Goal: Task Accomplishment & Management: Manage account settings

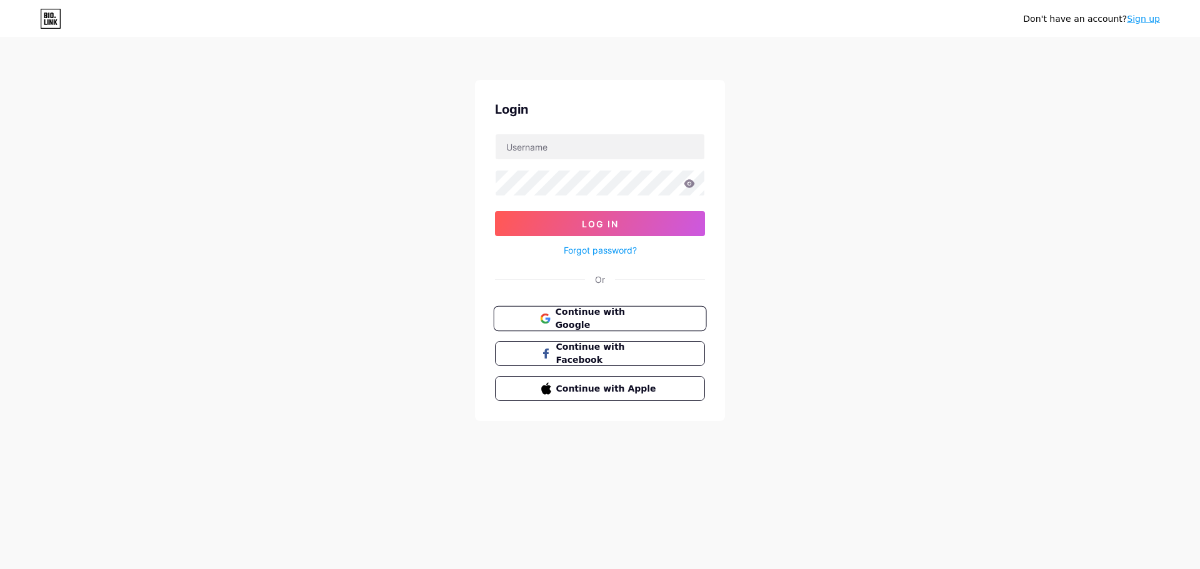
click at [606, 328] on button "Continue with Google" at bounding box center [599, 319] width 213 height 26
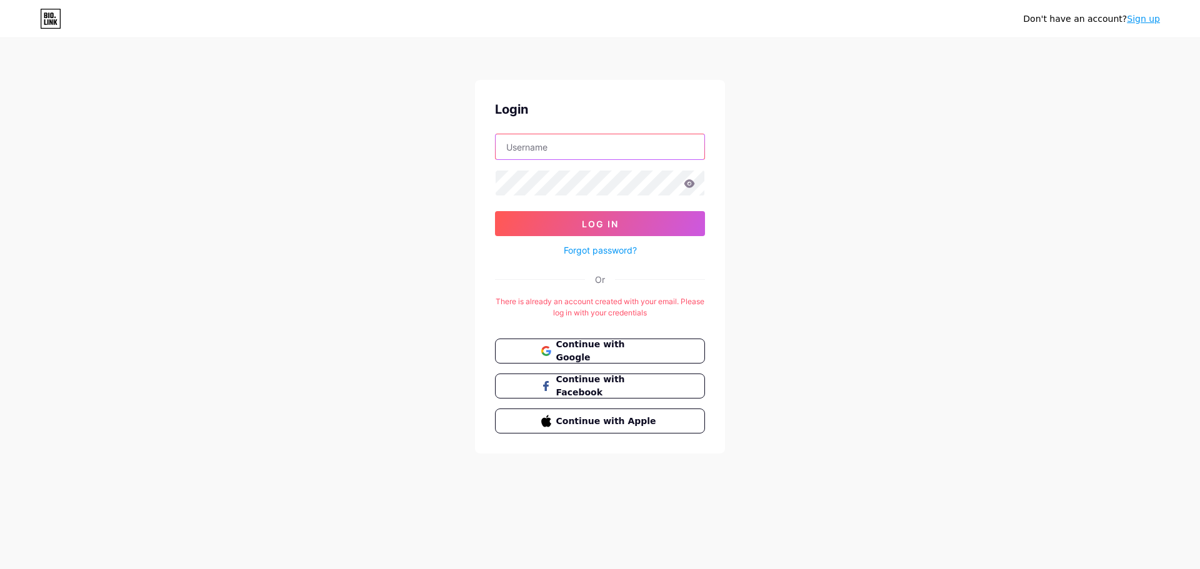
click at [536, 144] on input "text" at bounding box center [600, 146] width 209 height 25
type input "barbarar.rosario2015@gmail.com"
click at [553, 220] on button "Log In" at bounding box center [600, 223] width 210 height 25
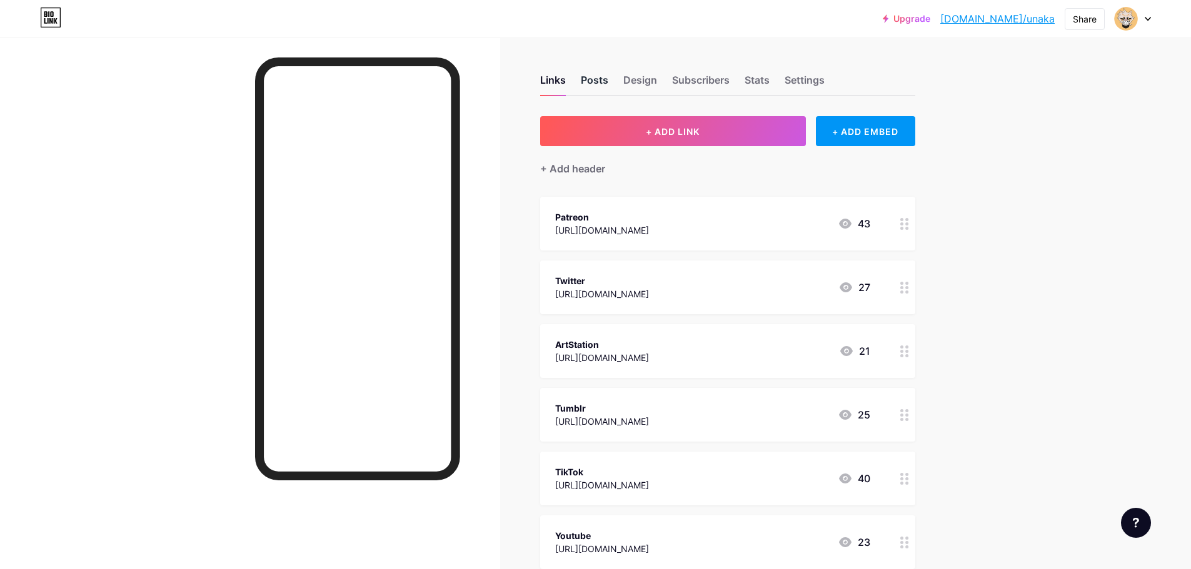
click at [607, 88] on div "Posts" at bounding box center [594, 83] width 27 height 22
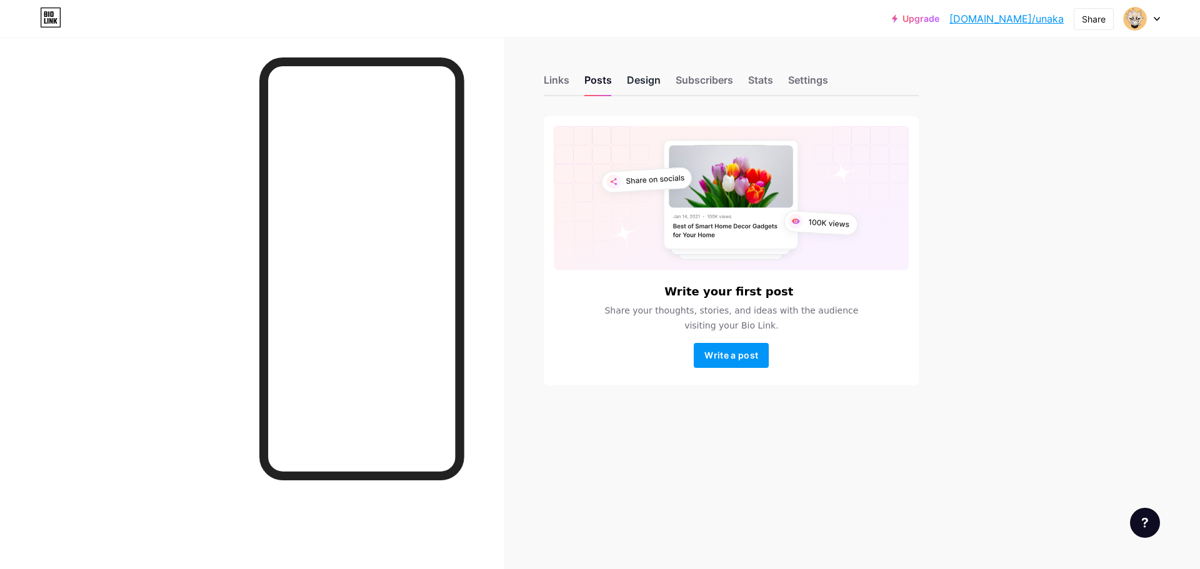
click at [647, 86] on div "Design" at bounding box center [644, 83] width 34 height 22
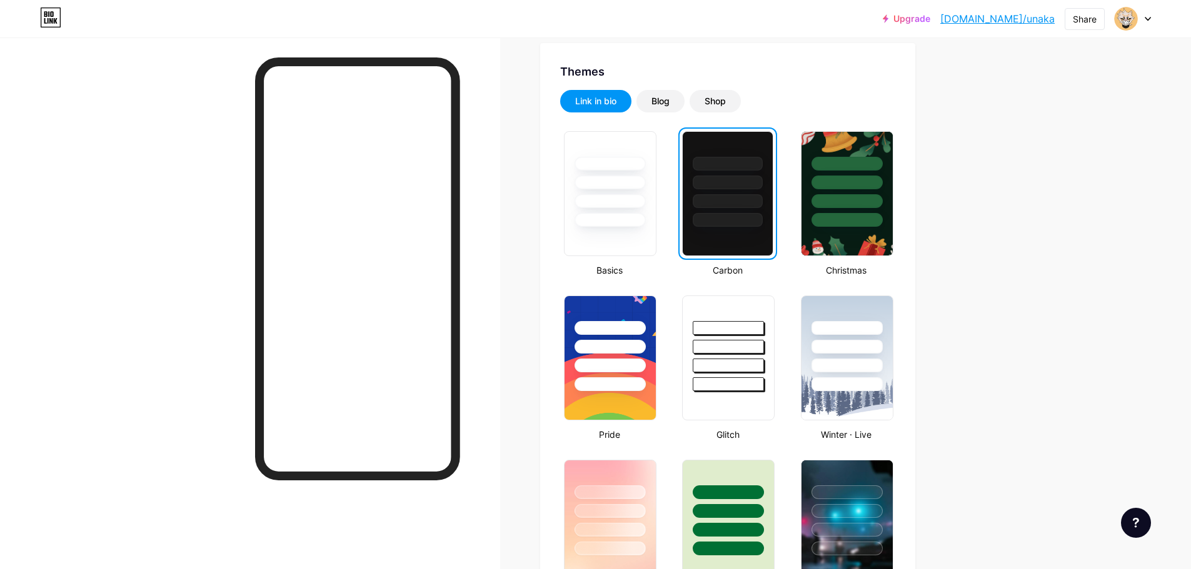
scroll to position [62, 0]
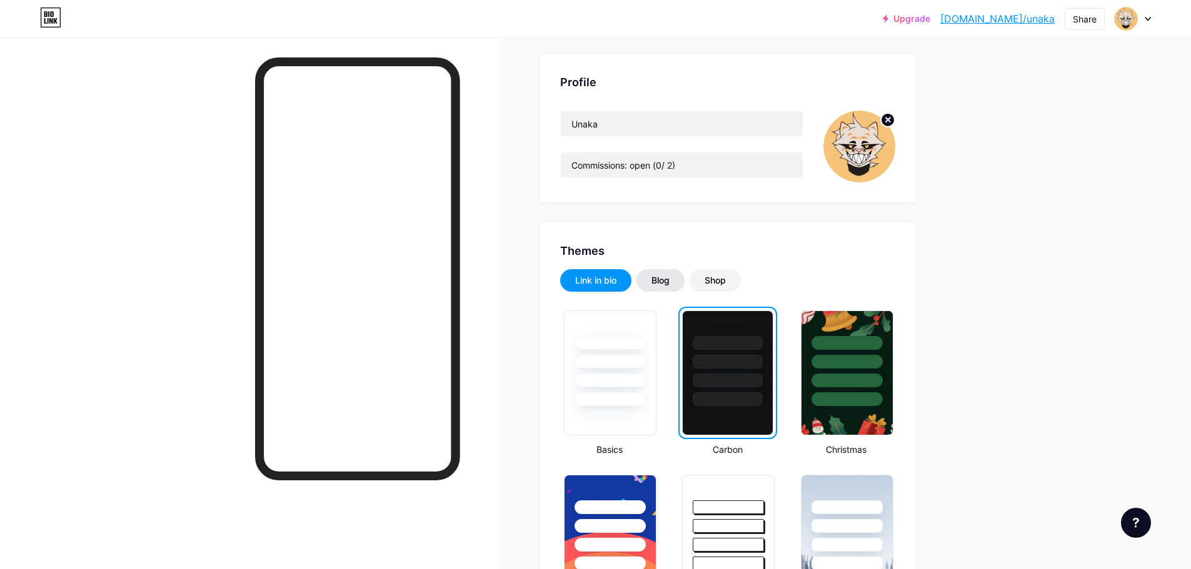
click at [661, 285] on div "Blog" at bounding box center [660, 280] width 18 height 12
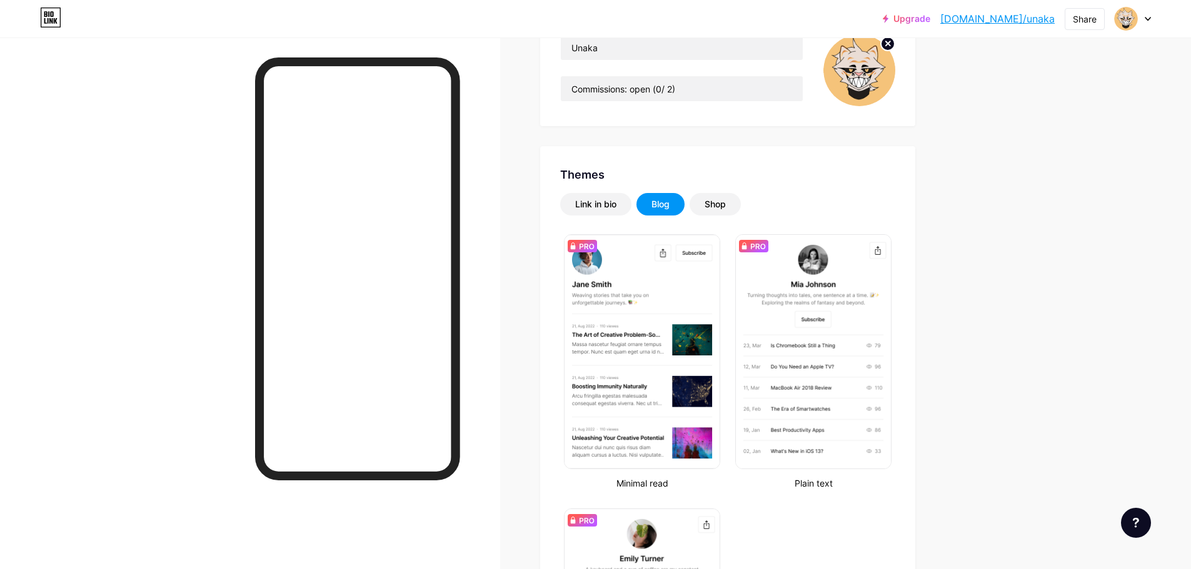
scroll to position [104, 0]
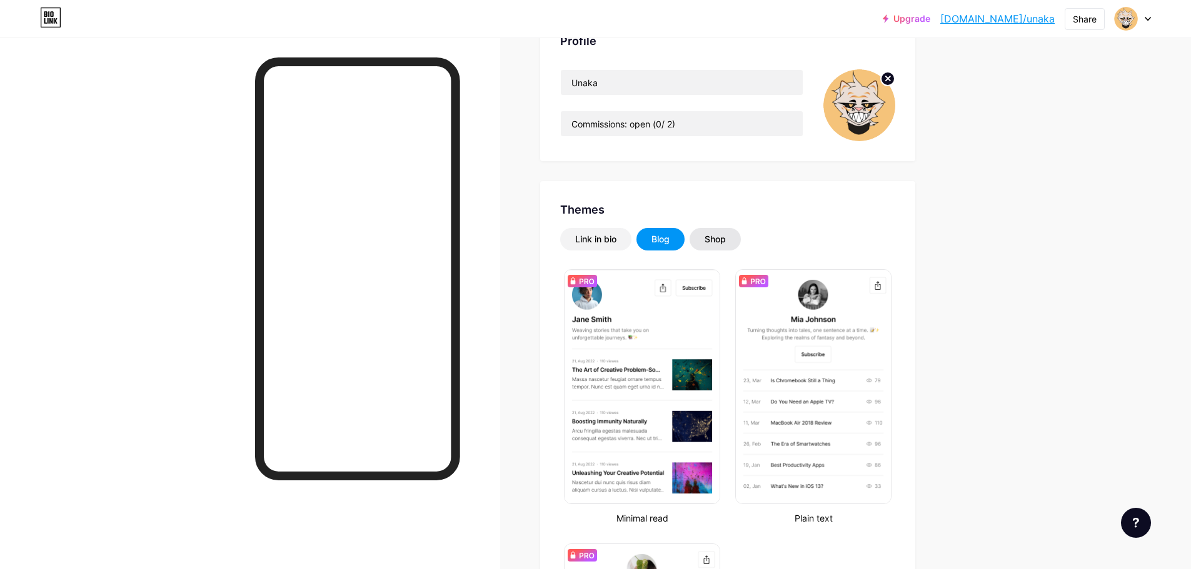
click at [719, 241] on div "Shop" at bounding box center [714, 239] width 21 height 12
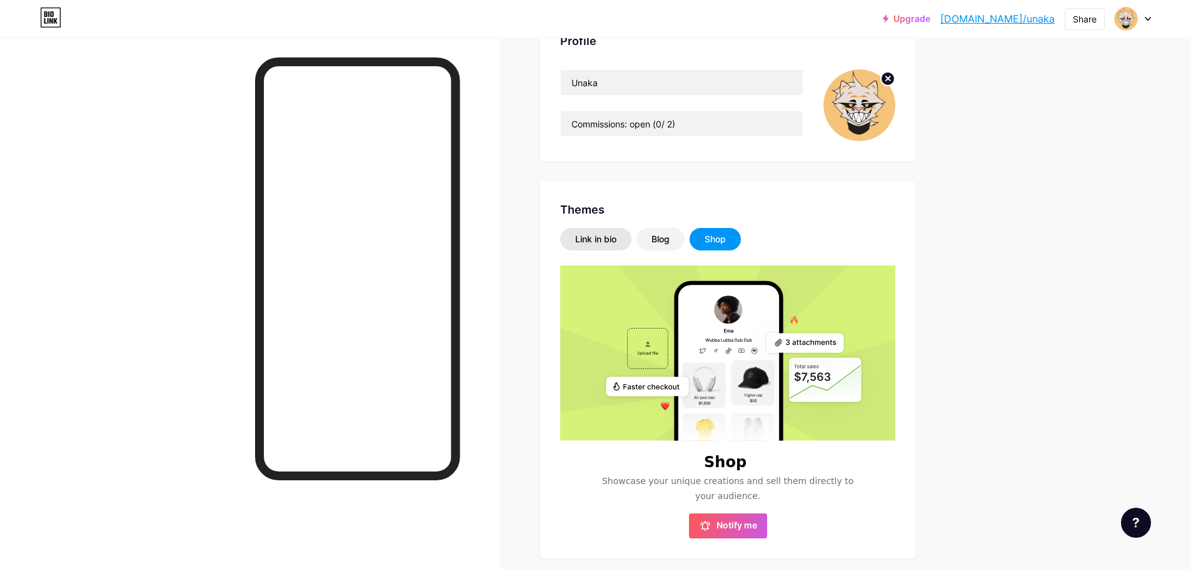
click at [631, 242] on div "Link in bio" at bounding box center [595, 239] width 71 height 22
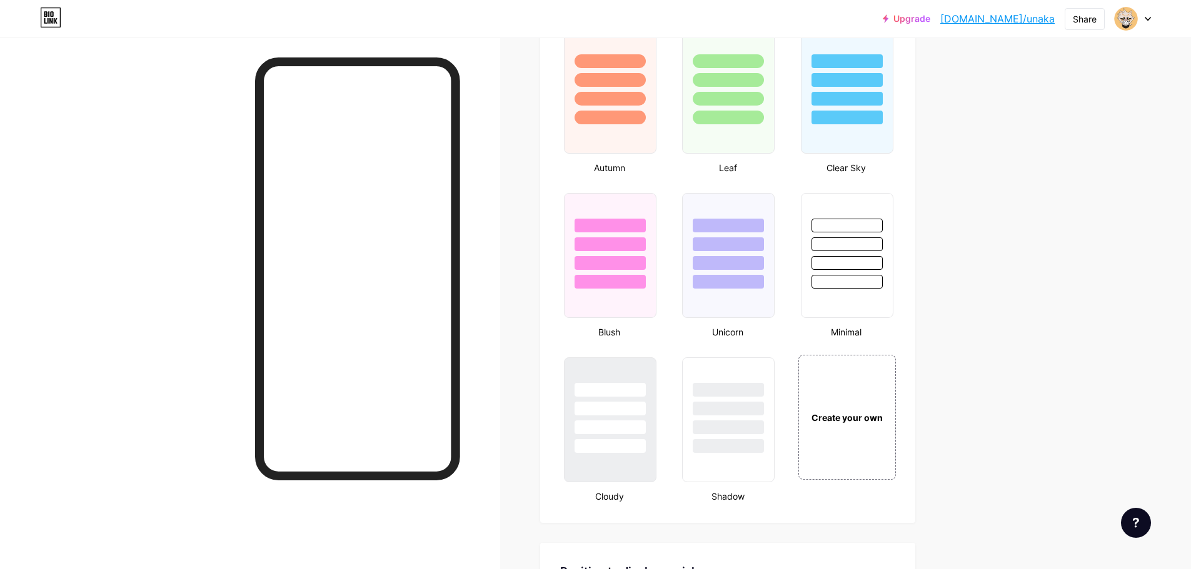
scroll to position [1416, 0]
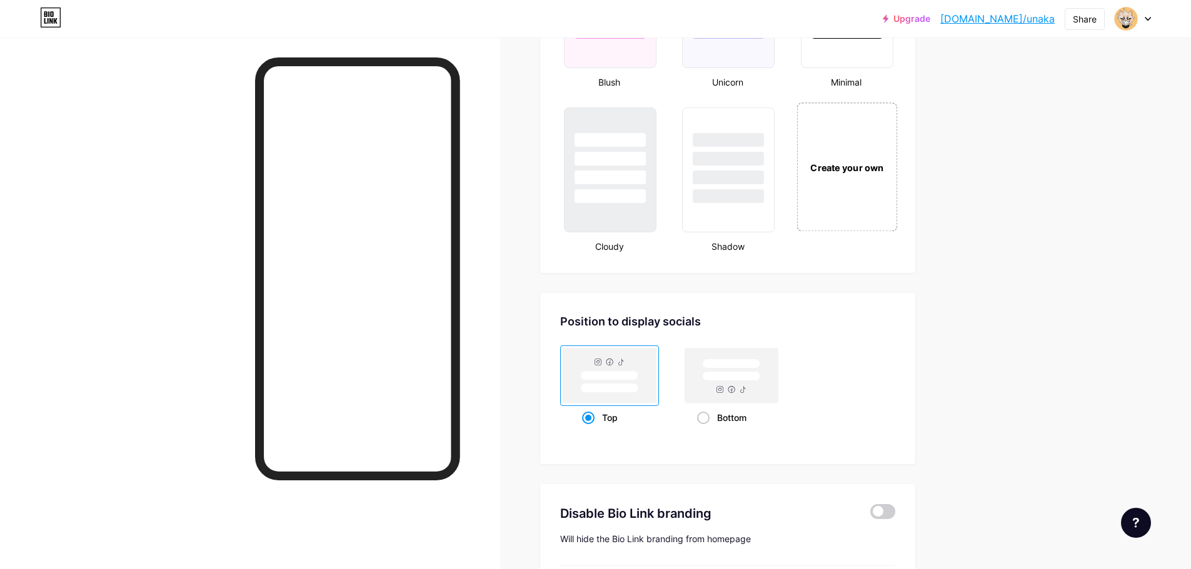
click at [827, 214] on div "Create your own" at bounding box center [846, 166] width 101 height 129
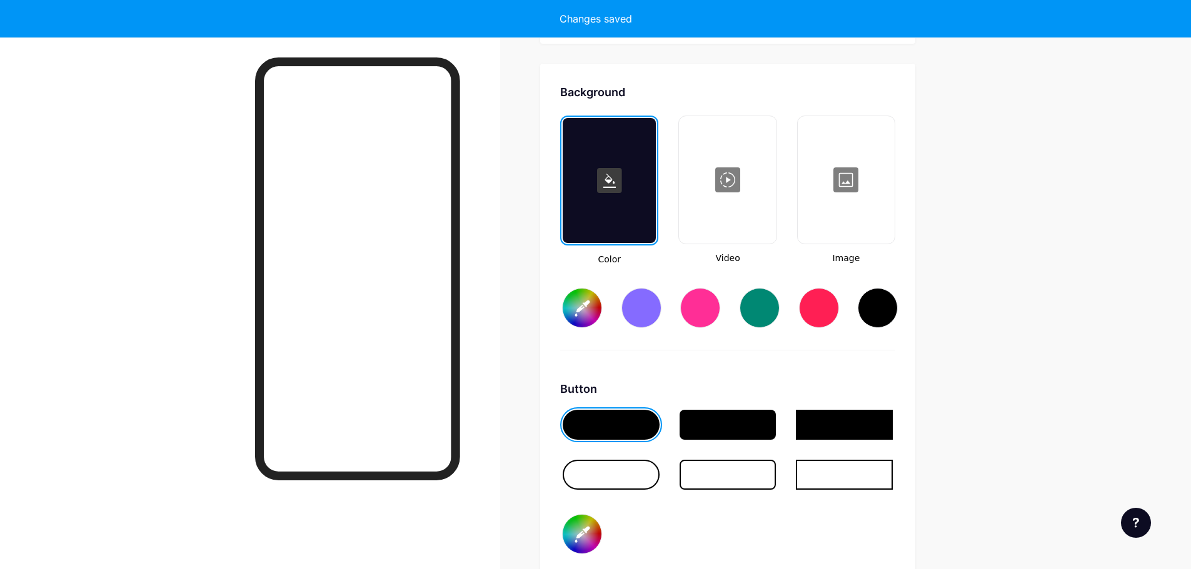
scroll to position [1659, 0]
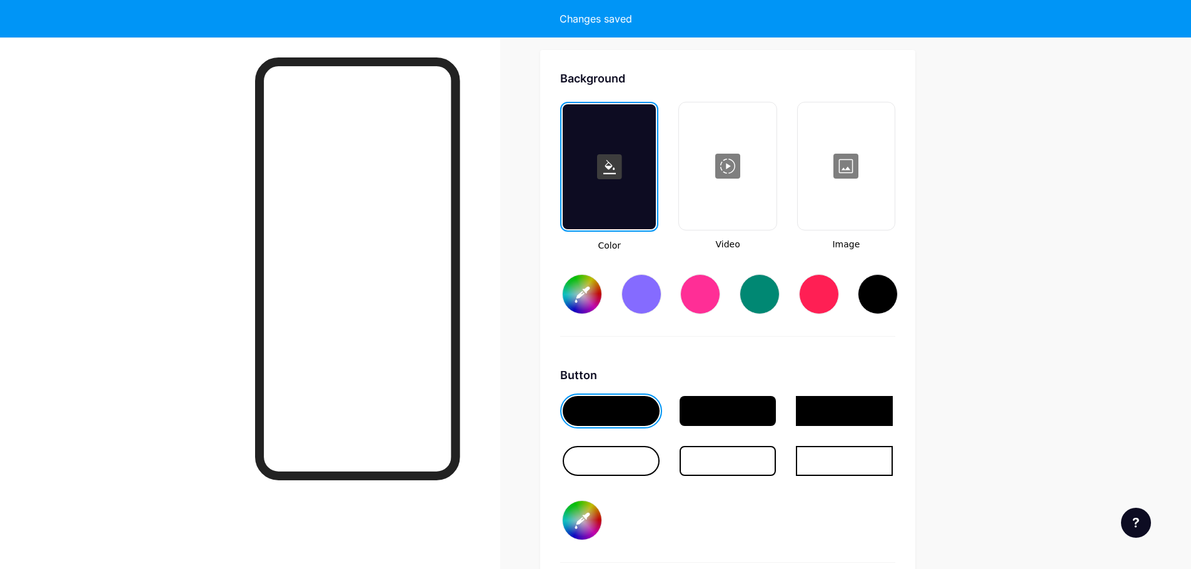
type input "#ffffff"
type input "#000000"
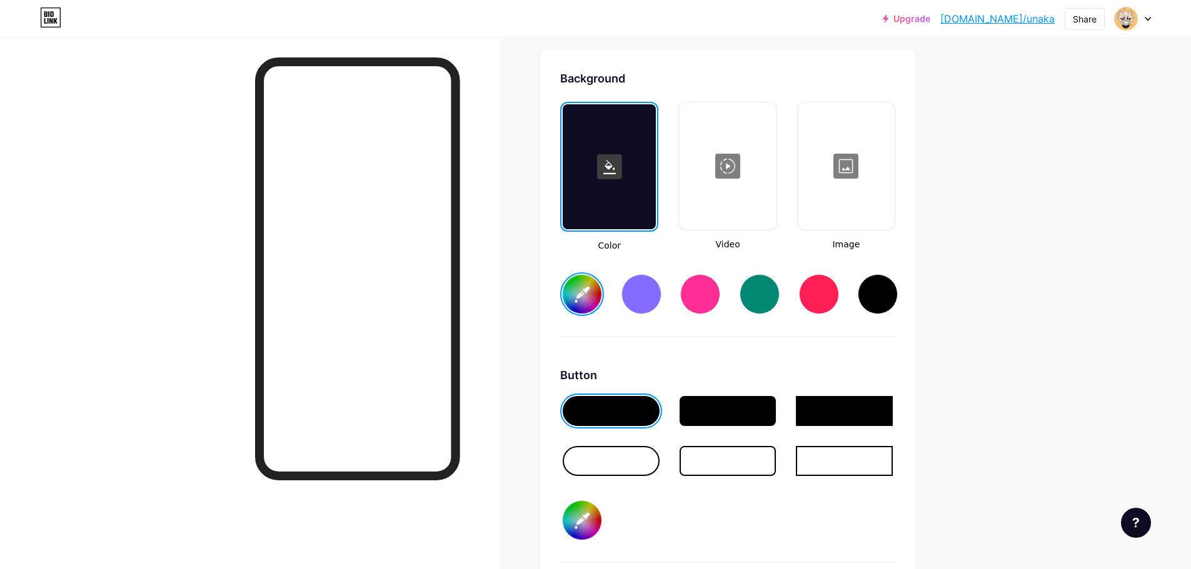
click at [857, 169] on div at bounding box center [846, 166] width 94 height 125
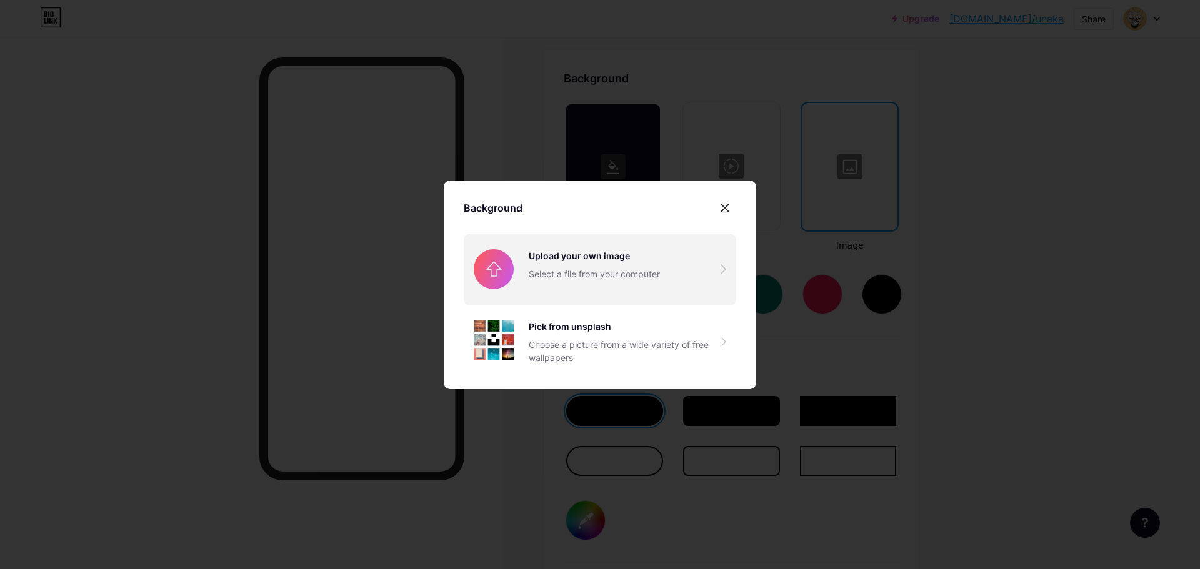
click at [517, 286] on input "file" at bounding box center [600, 269] width 272 height 70
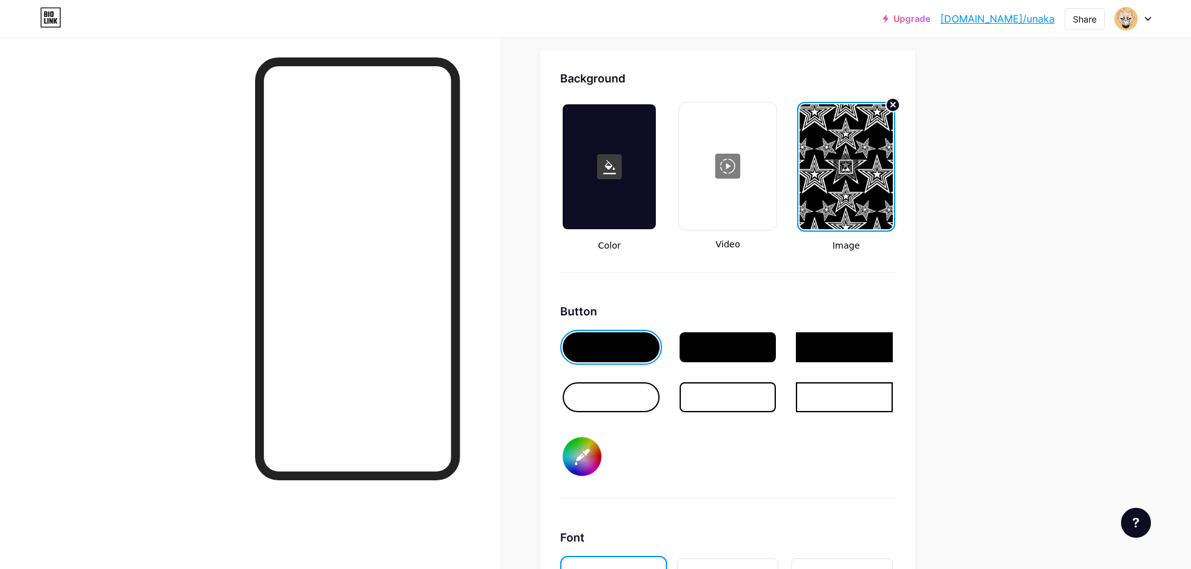
click at [851, 167] on div at bounding box center [845, 166] width 93 height 125
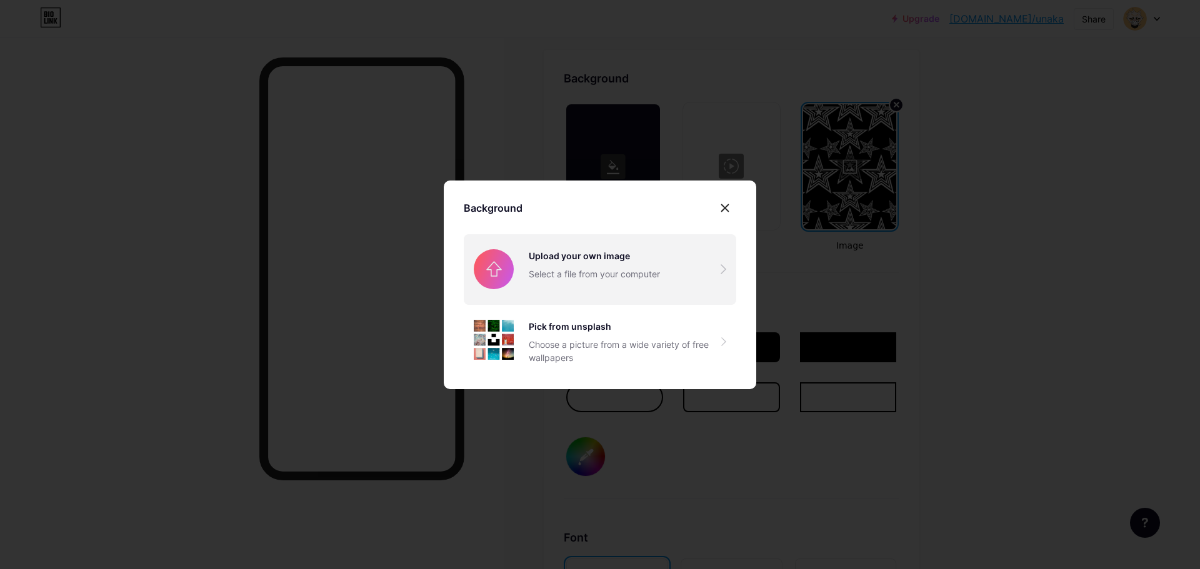
click at [570, 278] on input "file" at bounding box center [600, 269] width 272 height 70
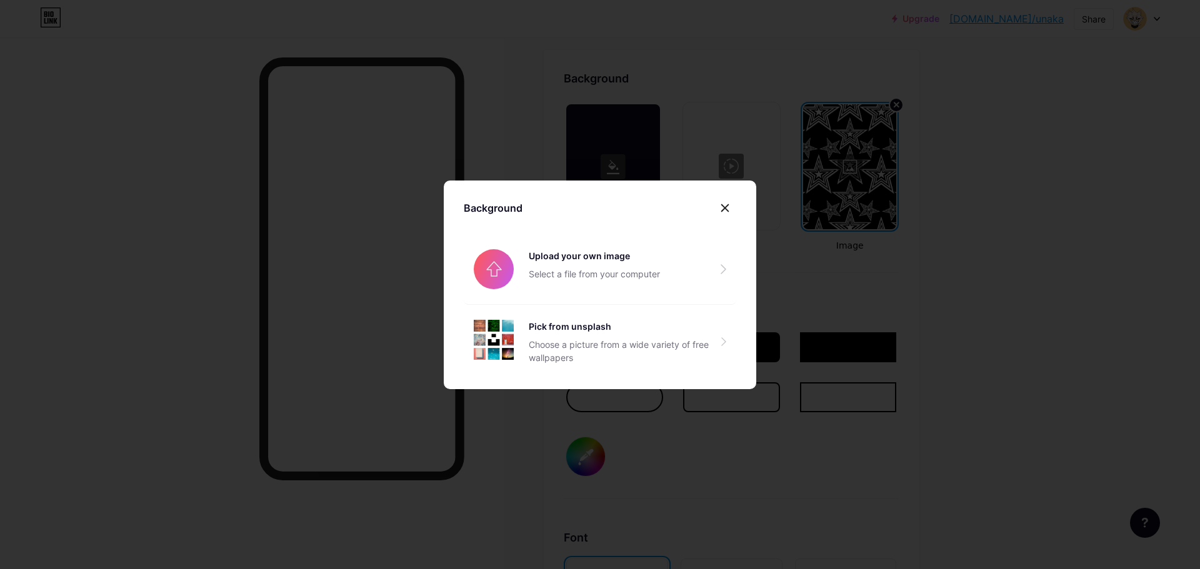
click at [722, 146] on div at bounding box center [600, 284] width 1200 height 569
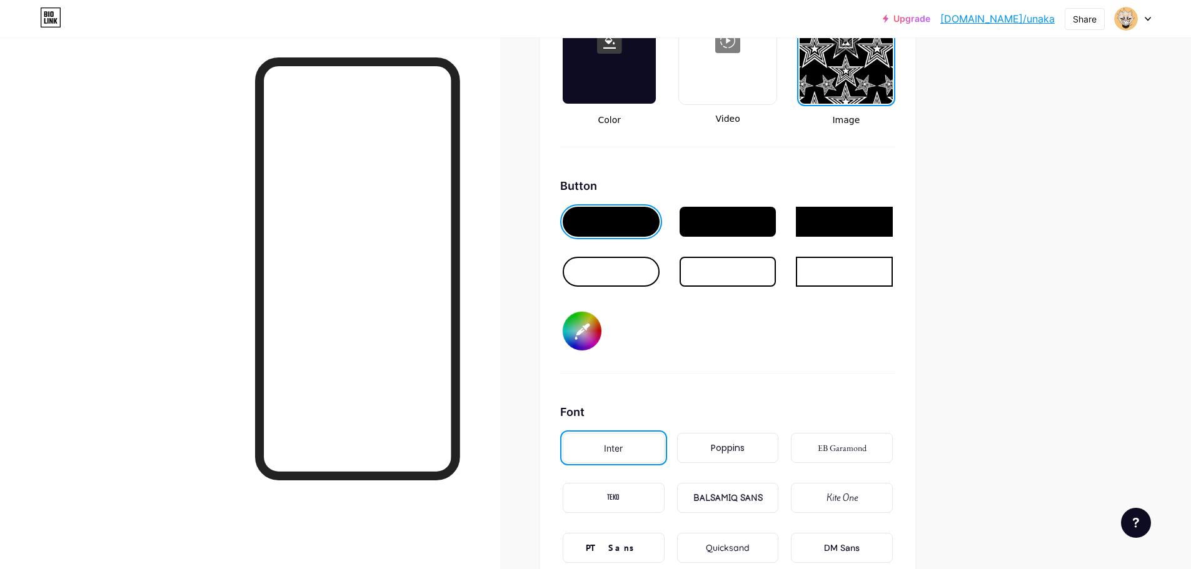
scroll to position [1784, 0]
click at [622, 272] on div at bounding box center [610, 272] width 97 height 30
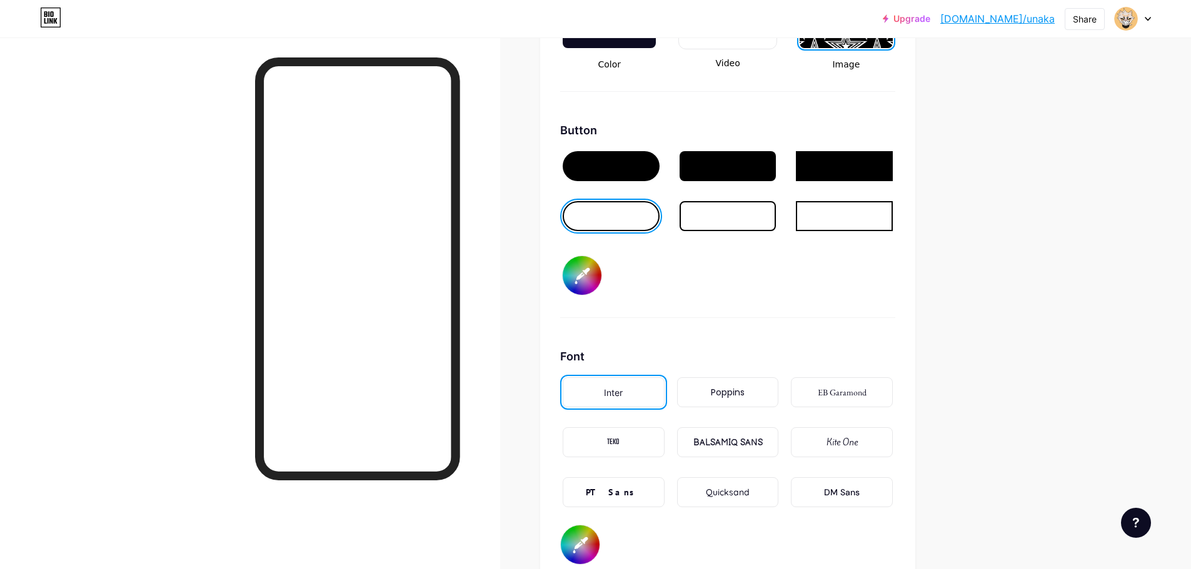
scroll to position [1847, 0]
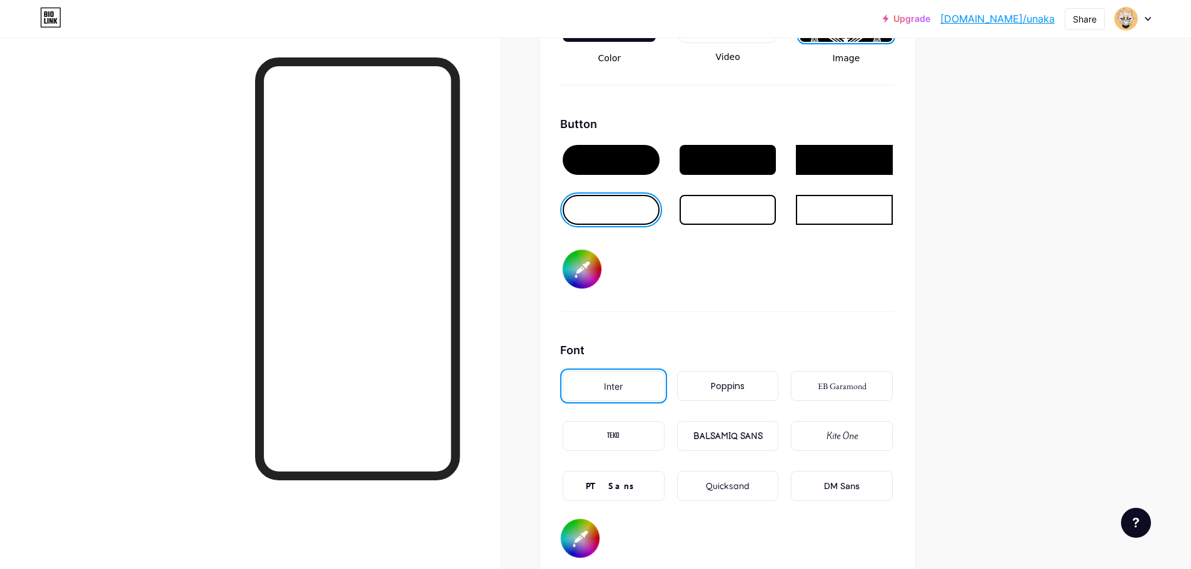
click at [589, 277] on input "#000000" at bounding box center [581, 269] width 39 height 39
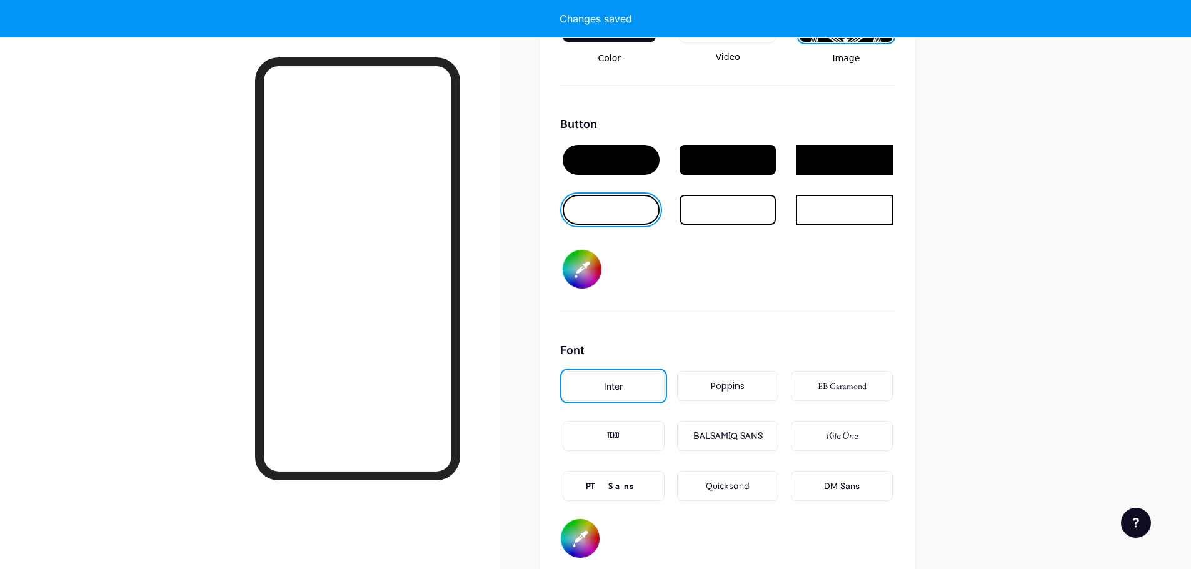
type input "#ffffff"
click at [604, 162] on div at bounding box center [610, 160] width 97 height 30
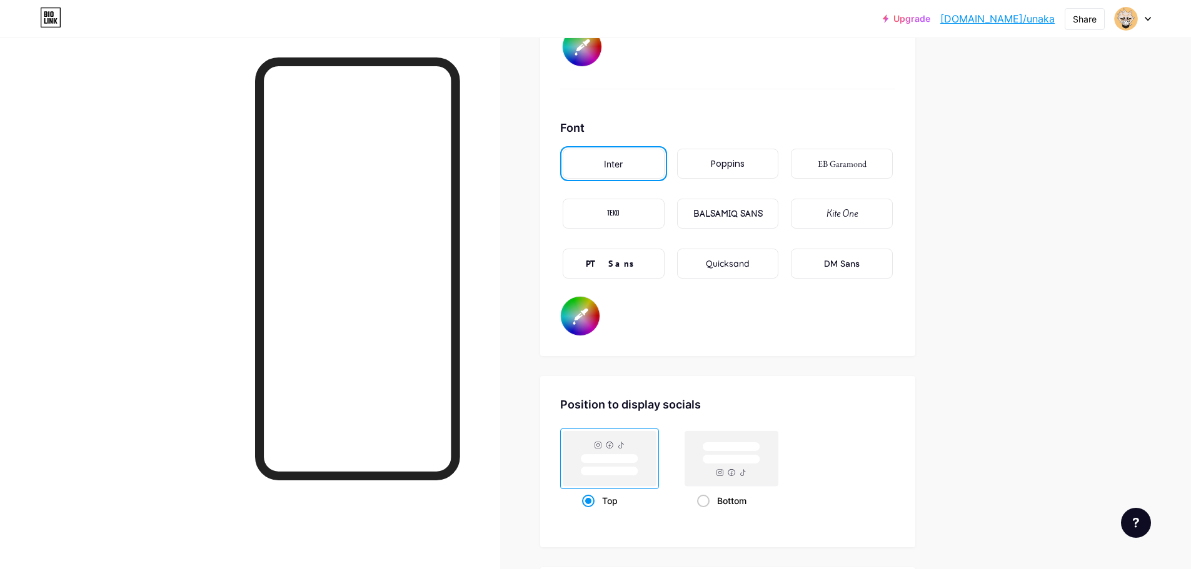
scroll to position [2097, 0]
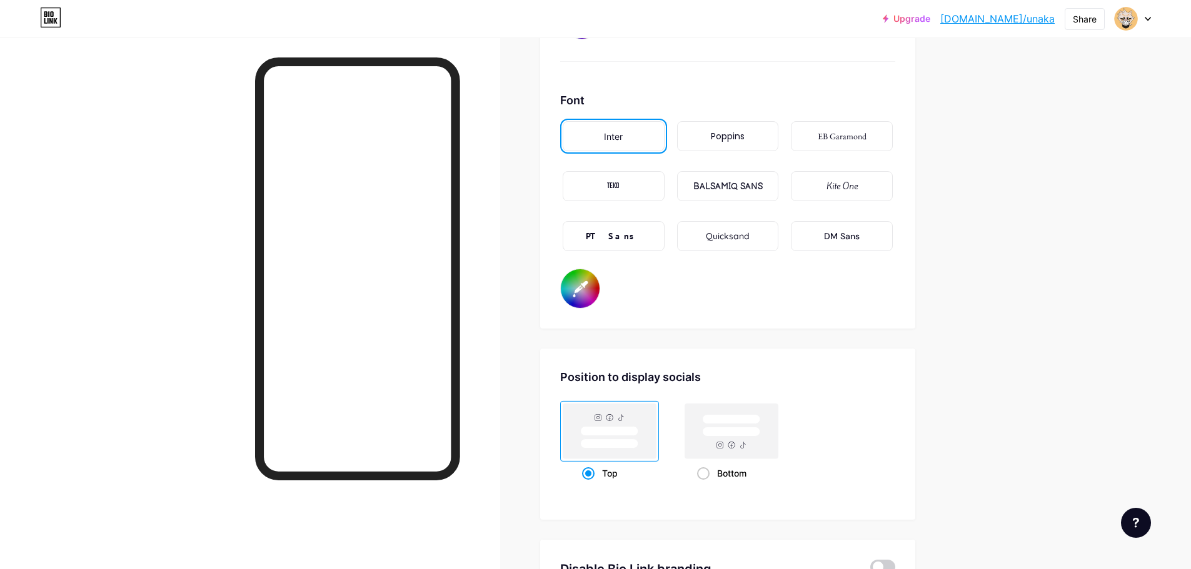
click at [726, 235] on div "Quicksand" at bounding box center [728, 236] width 44 height 13
click at [847, 142] on div "EB Garamond" at bounding box center [841, 136] width 49 height 13
click at [852, 192] on div "Kite One" at bounding box center [841, 186] width 31 height 13
click at [831, 139] on div "EB Garamond" at bounding box center [841, 136] width 49 height 13
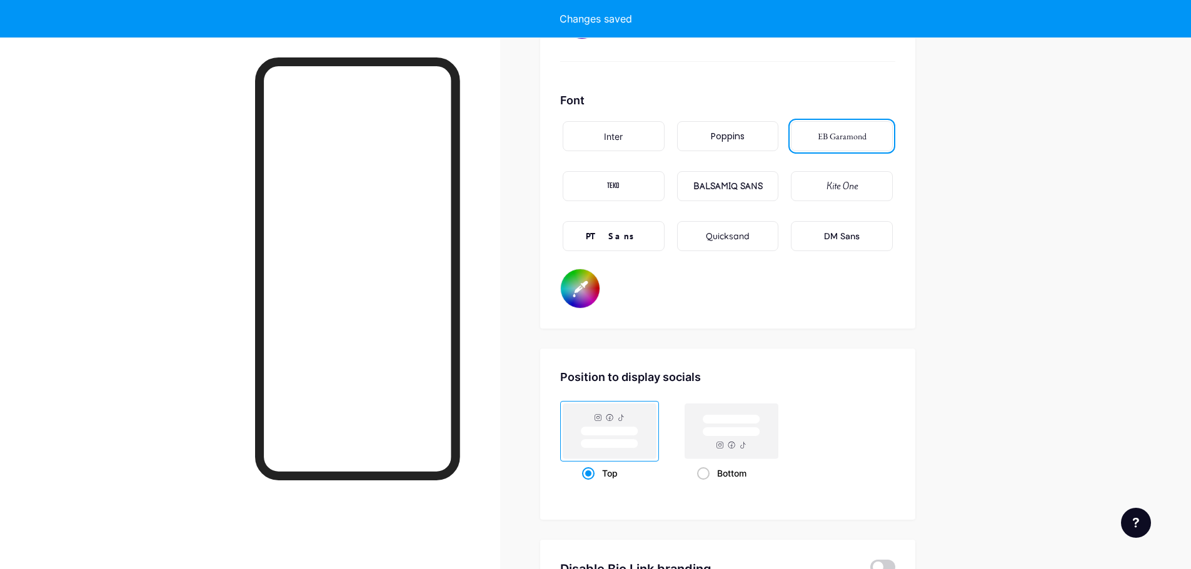
scroll to position [2159, 0]
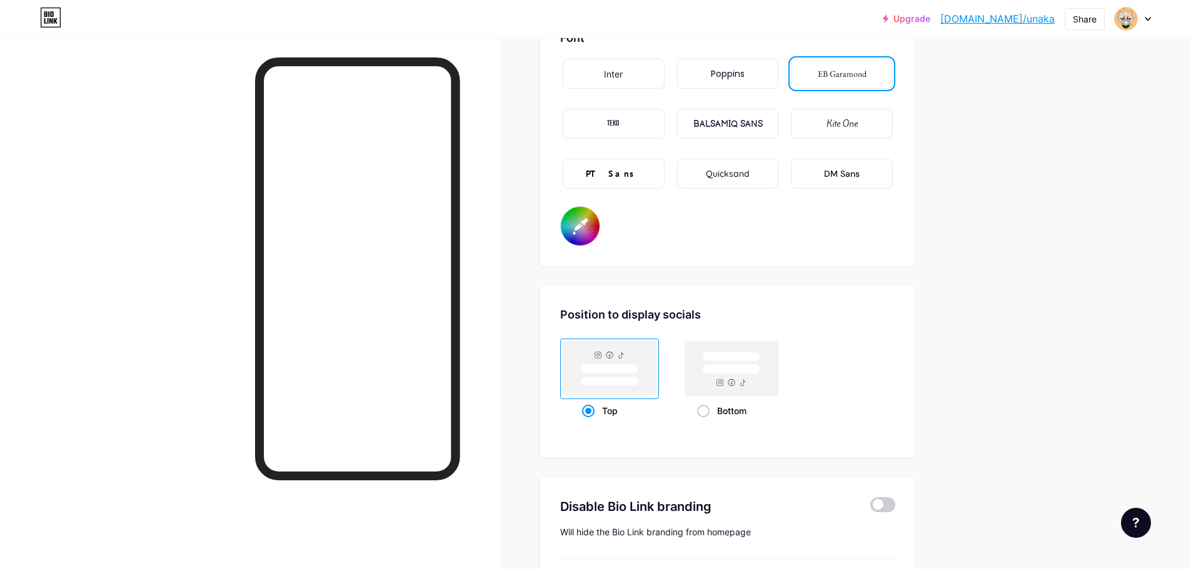
click at [594, 224] on input "#000000" at bounding box center [580, 226] width 39 height 39
click at [804, 234] on div "Font Inter Poppins EB Garamond TEKO BALSAMIQ SANS Kite One PT Sans Quicksand DM…" at bounding box center [727, 137] width 335 height 217
click at [583, 232] on input "#f5c37a" at bounding box center [580, 226] width 39 height 39
click at [584, 220] on input "#ffffff" at bounding box center [580, 226] width 39 height 39
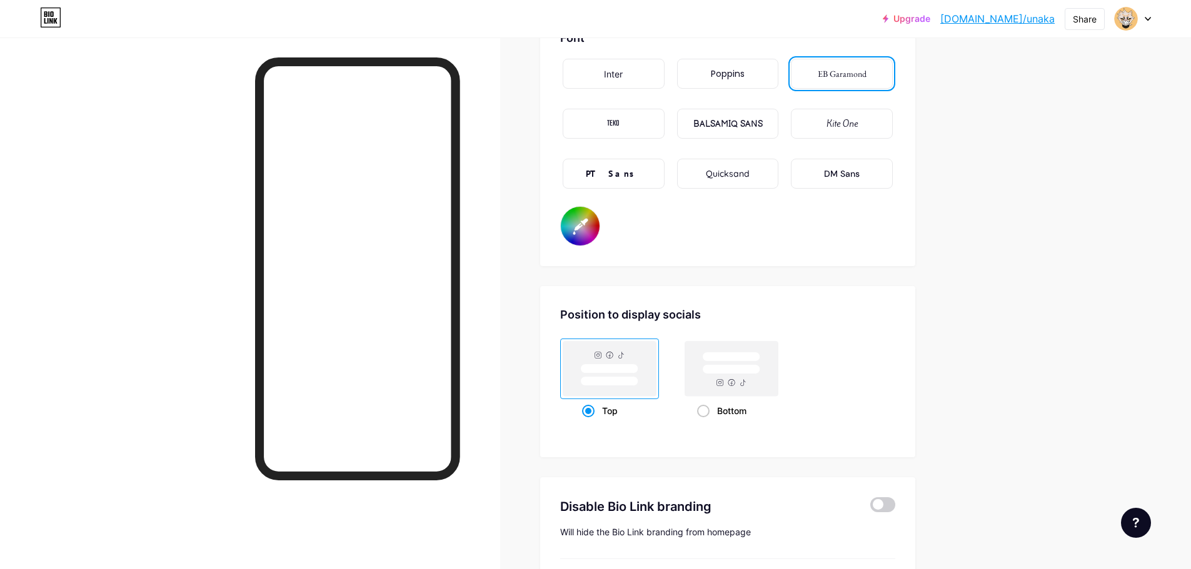
click at [731, 217] on div "Font Inter Poppins EB Garamond TEKO BALSAMIQ SANS Kite One PT Sans Quicksand DM…" at bounding box center [727, 137] width 335 height 217
click at [594, 229] on input "#ffffff" at bounding box center [580, 226] width 39 height 39
click at [589, 232] on input "#3b3b3b" at bounding box center [580, 226] width 39 height 39
type input "#c88932"
click at [887, 209] on div "Font Inter Poppins EB Garamond TEKO BALSAMIQ SANS Kite One PT Sans Quicksand DM…" at bounding box center [727, 137] width 335 height 217
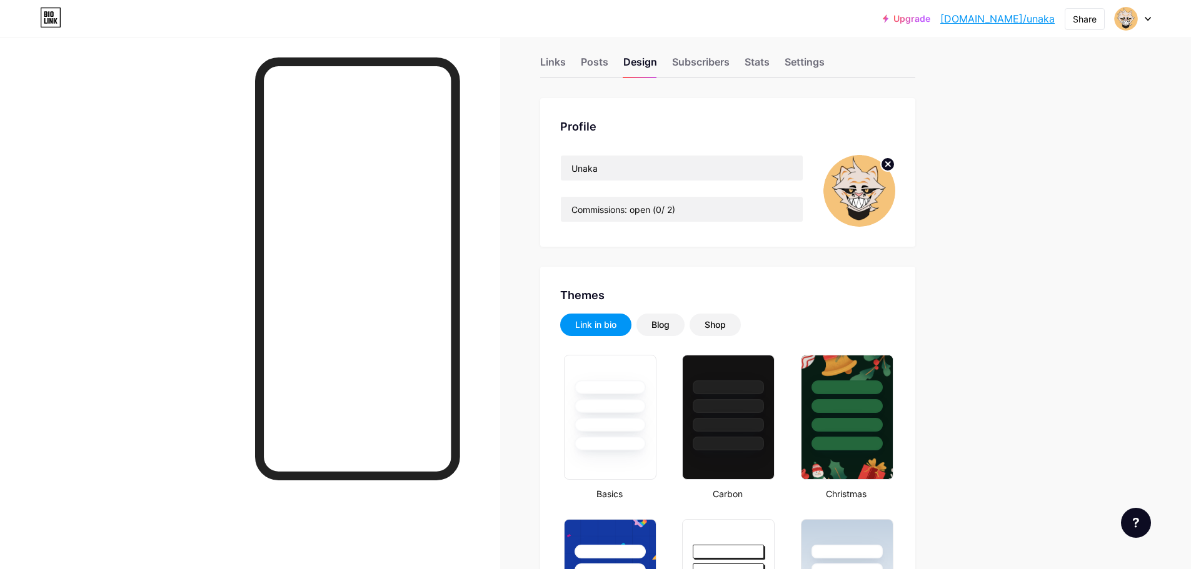
scroll to position [0, 0]
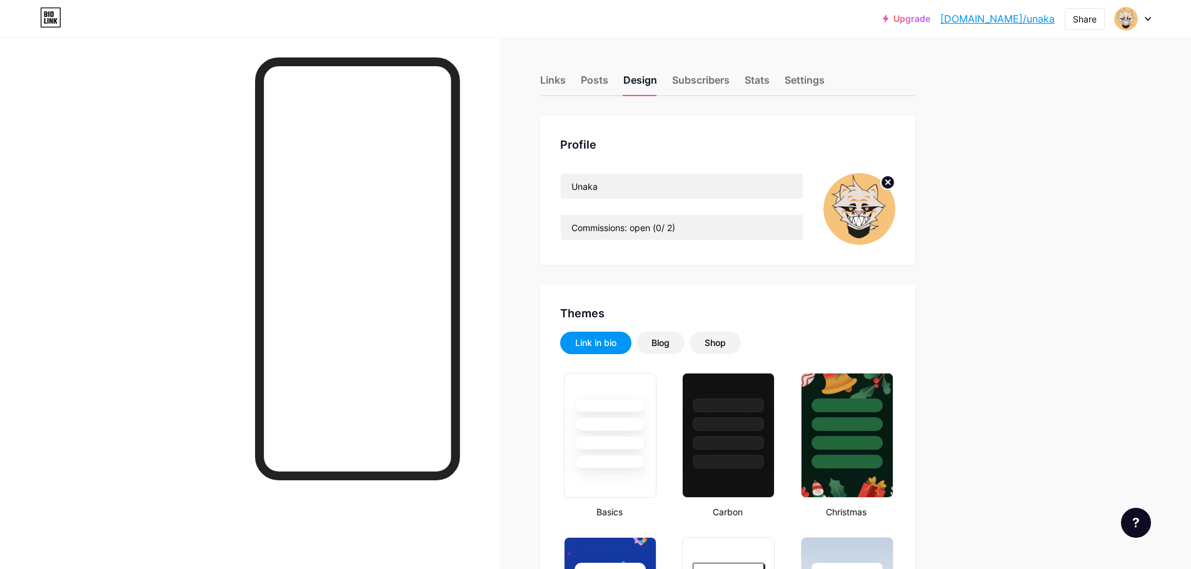
click at [1006, 19] on link "bio.link/unaka" at bounding box center [997, 18] width 114 height 15
